Goal: Navigation & Orientation: Find specific page/section

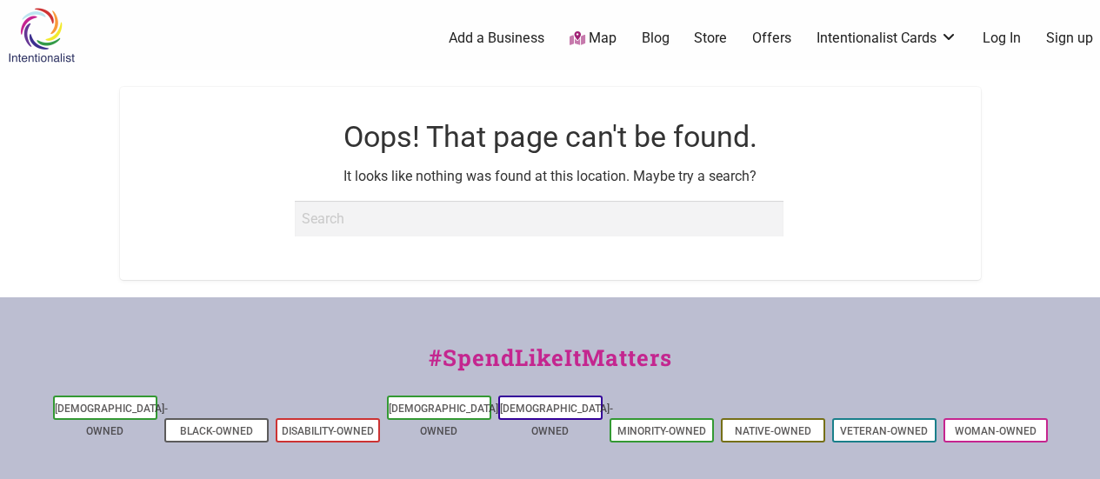
scroll to position [174, 0]
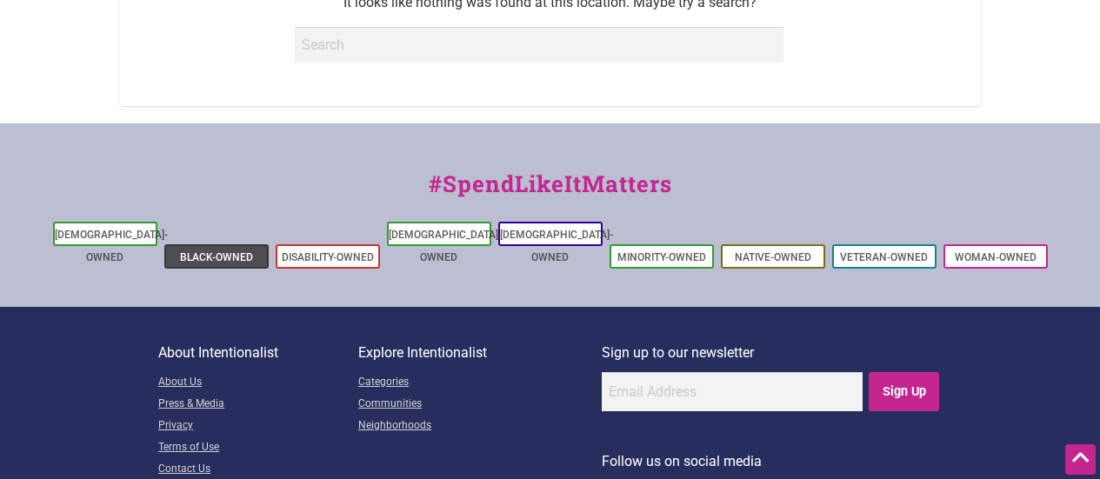
click at [193, 244] on li "Black-Owned" at bounding box center [216, 256] width 104 height 24
click at [217, 251] on link "Black-Owned" at bounding box center [216, 257] width 73 height 12
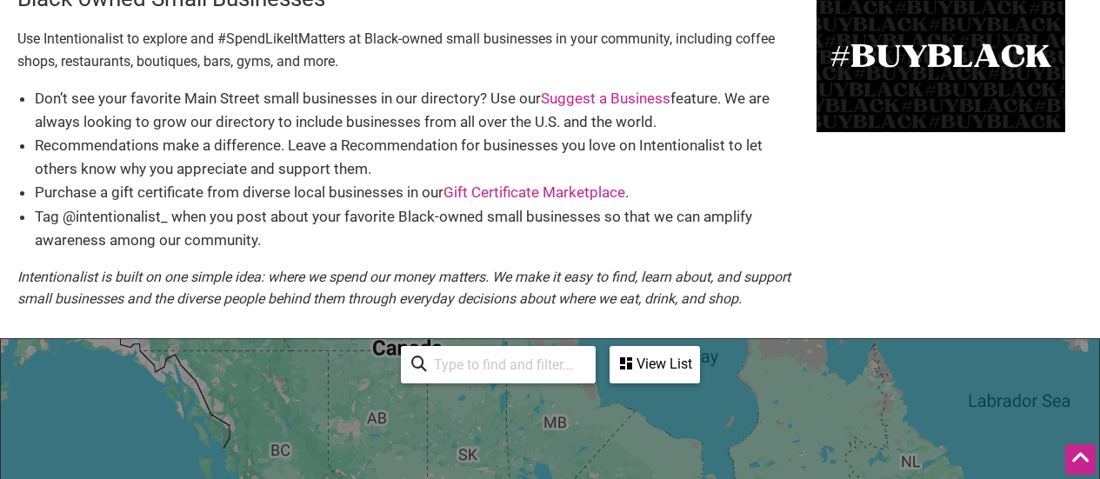
scroll to position [435, 0]
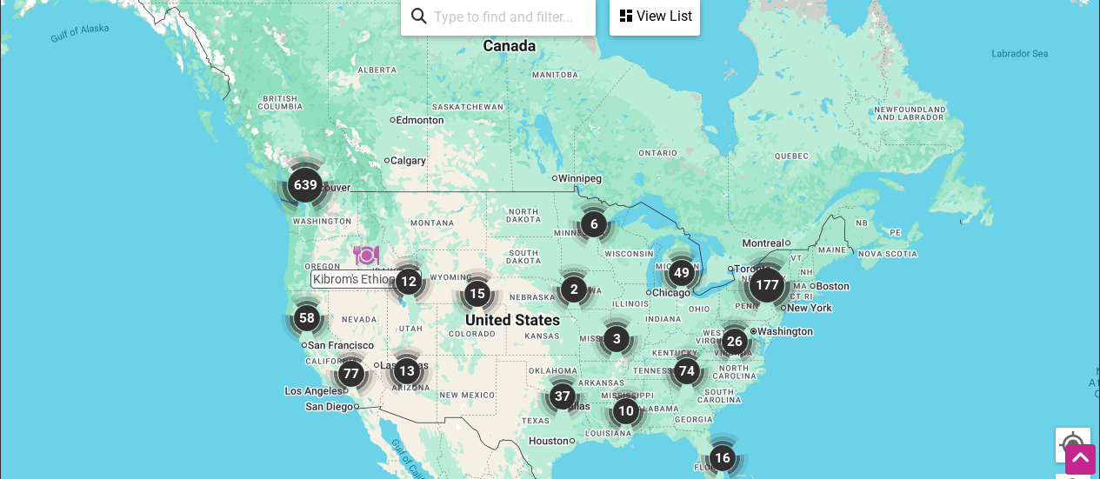
click at [341, 369] on img "77" at bounding box center [351, 374] width 52 height 52
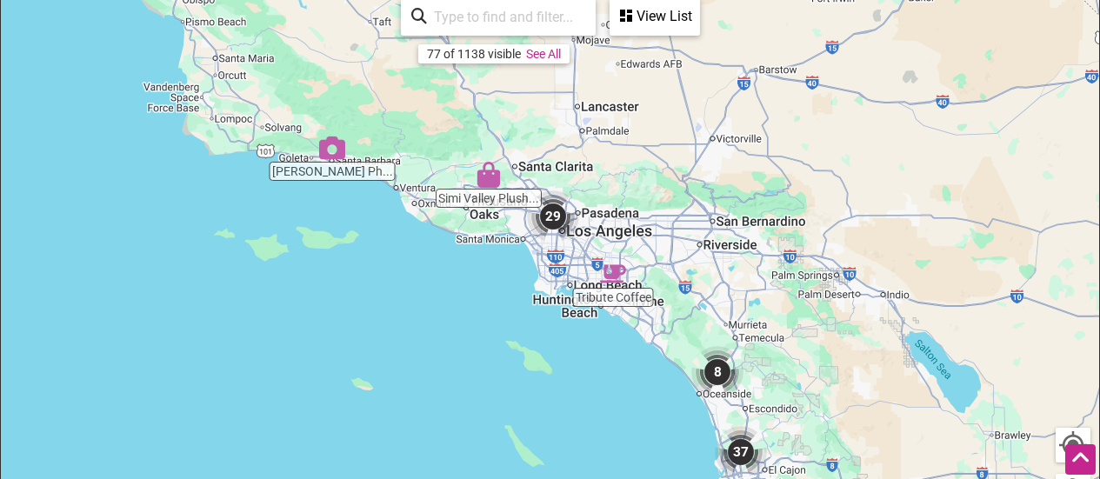
click at [554, 225] on img "29" at bounding box center [553, 216] width 52 height 52
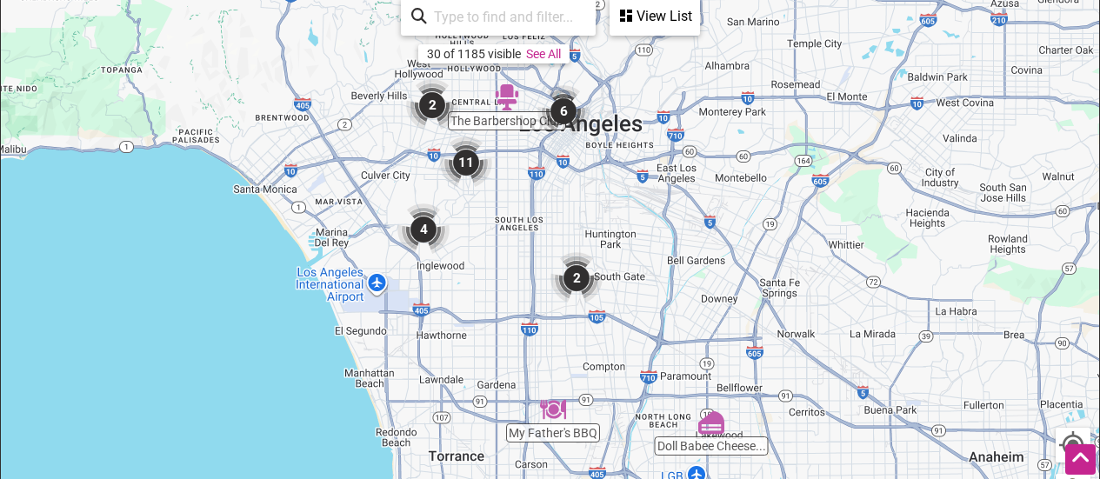
click at [429, 221] on img "4" at bounding box center [424, 230] width 52 height 52
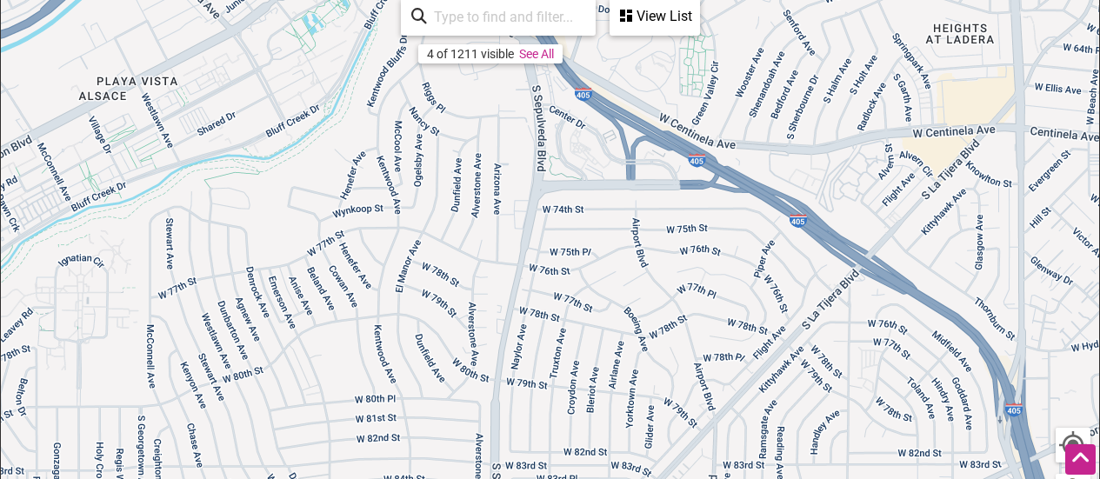
drag, startPoint x: 413, startPoint y: 204, endPoint x: 819, endPoint y: 242, distance: 407.1
click at [819, 242] on div "To navigate, press the arrow keys." at bounding box center [550, 329] width 1099 height 677
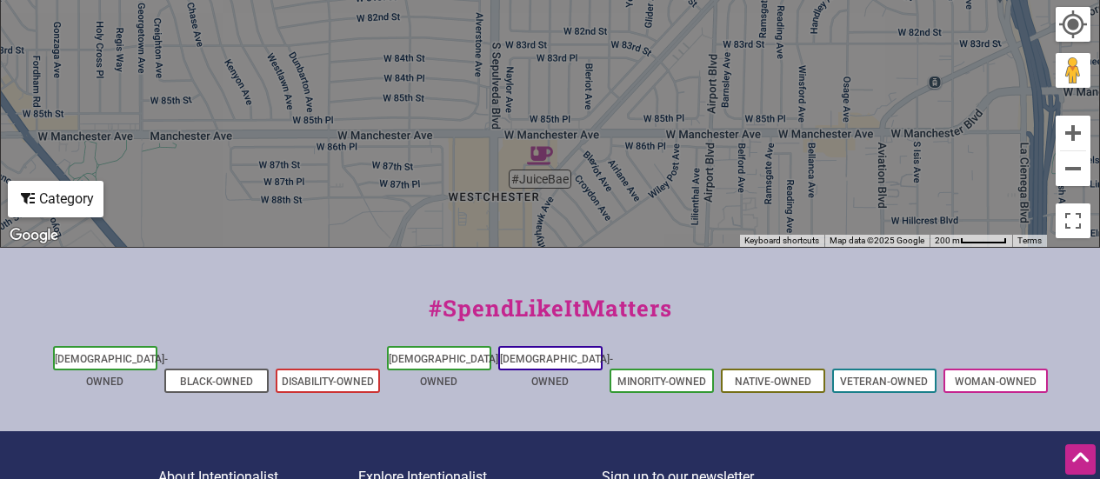
scroll to position [870, 0]
